Goal: Transaction & Acquisition: Purchase product/service

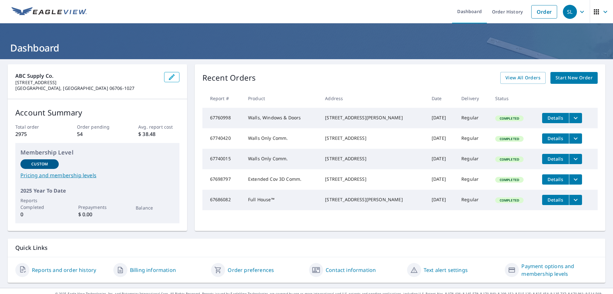
click at [562, 81] on span "Start New Order" at bounding box center [574, 78] width 37 height 8
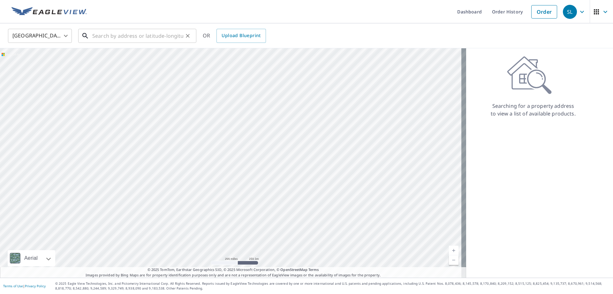
click at [149, 38] on input "text" at bounding box center [137, 36] width 91 height 18
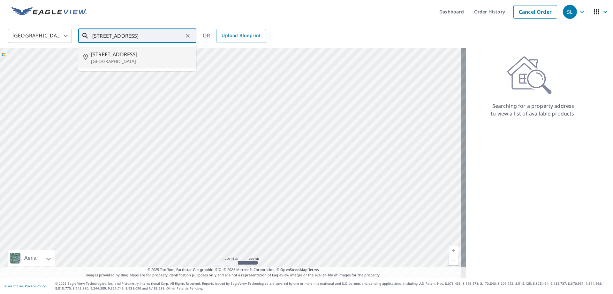
click at [137, 62] on p "[GEOGRAPHIC_DATA]" at bounding box center [141, 61] width 100 height 6
type input "[STREET_ADDRESS]"
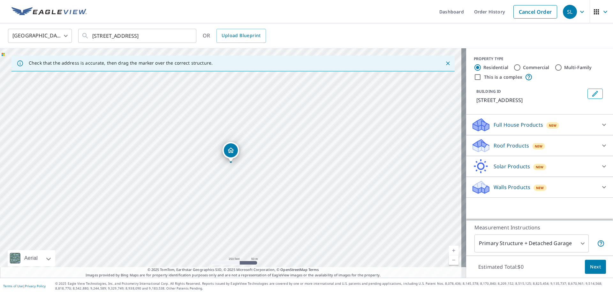
click at [602, 186] on icon at bounding box center [604, 187] width 4 height 2
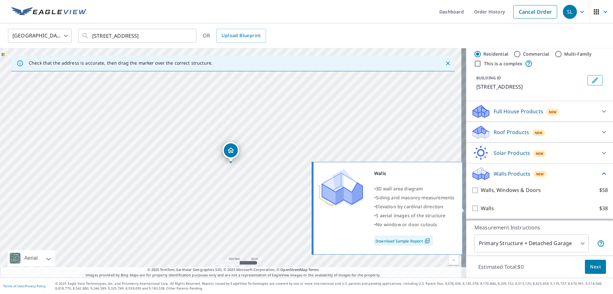
click at [472, 208] on input "Walls $38" at bounding box center [477, 208] width 10 height 8
checkbox input "true"
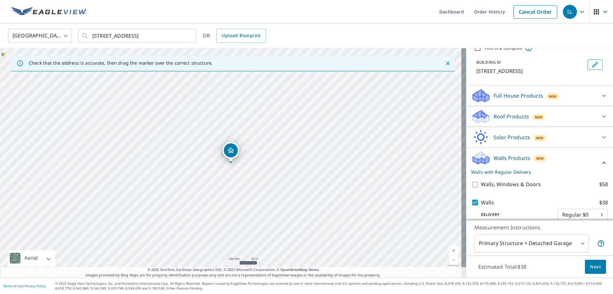
scroll to position [37, 0]
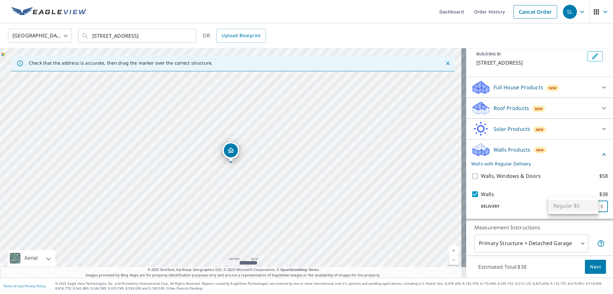
click at [572, 205] on body "SL SL Dashboard Order History Cancel Order SL [GEOGRAPHIC_DATA] [GEOGRAPHIC_DAT…" at bounding box center [306, 147] width 613 height 294
click at [573, 205] on ul "Regular $0" at bounding box center [574, 205] width 50 height 17
click at [524, 202] on div at bounding box center [306, 147] width 613 height 294
click at [563, 242] on body "SL SL Dashboard Order History Cancel Order SL [GEOGRAPHIC_DATA] [GEOGRAPHIC_DAT…" at bounding box center [306, 147] width 613 height 294
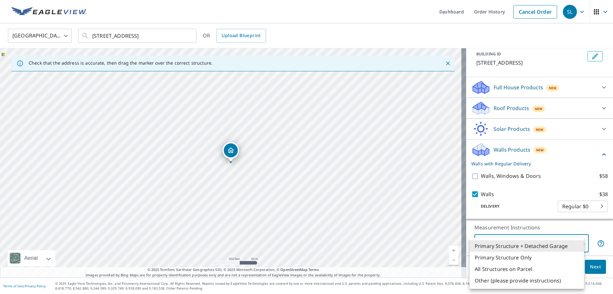
click at [563, 242] on li "Primary Structure + Detached Garage" at bounding box center [527, 246] width 114 height 12
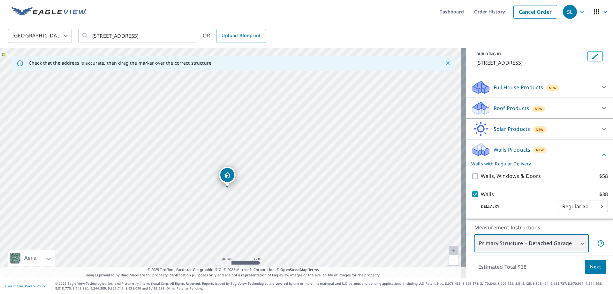
drag, startPoint x: 219, startPoint y: 233, endPoint x: 239, endPoint y: 215, distance: 27.4
click at [239, 215] on div "[STREET_ADDRESS]" at bounding box center [233, 162] width 466 height 229
click at [590, 267] on span "Next" at bounding box center [595, 267] width 11 height 8
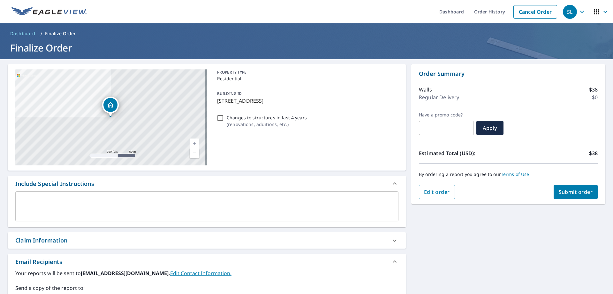
click at [569, 194] on span "Submit order" at bounding box center [576, 191] width 34 height 7
checkbox input "true"
